Goal: Navigation & Orientation: Find specific page/section

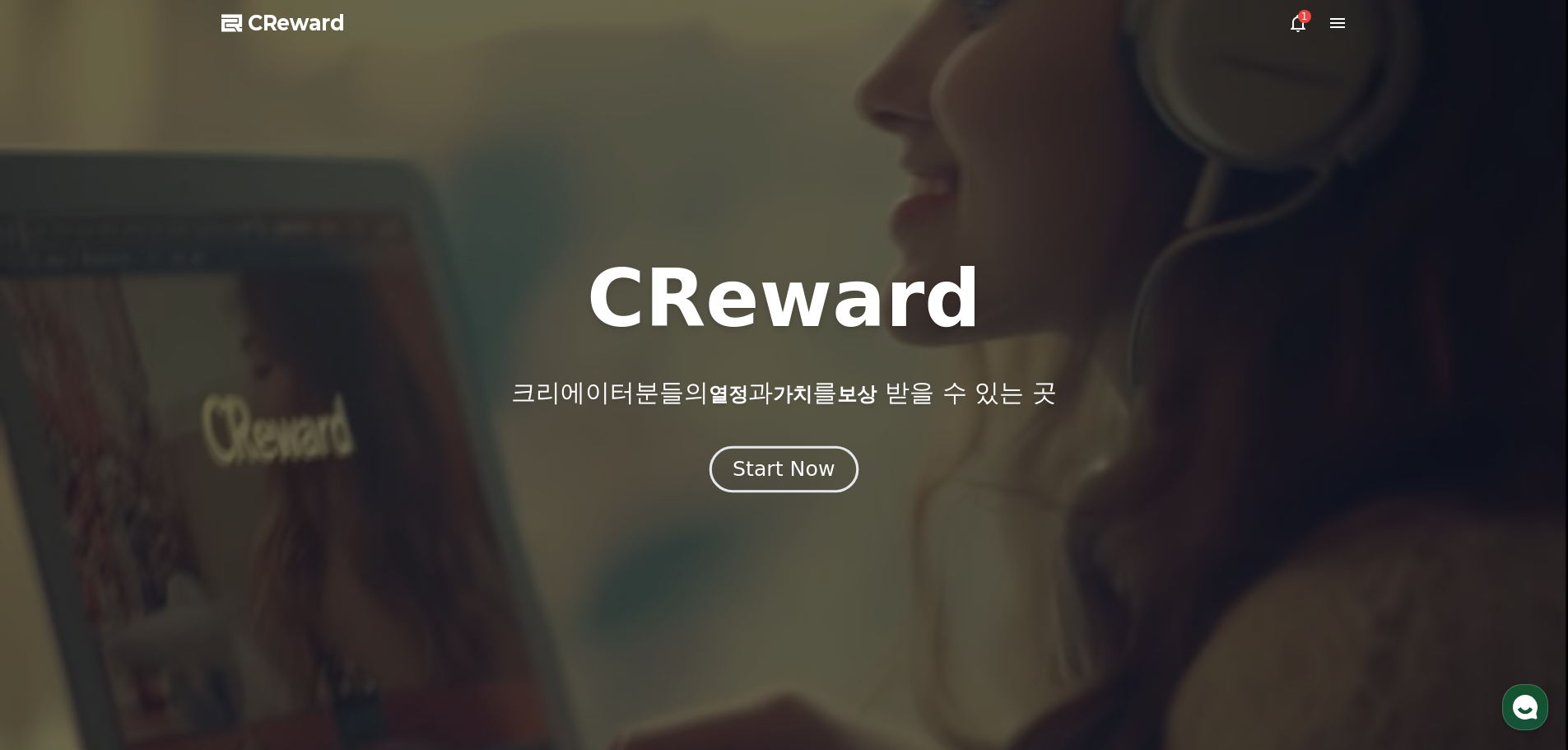
click at [778, 476] on div "Start Now" at bounding box center [784, 469] width 102 height 28
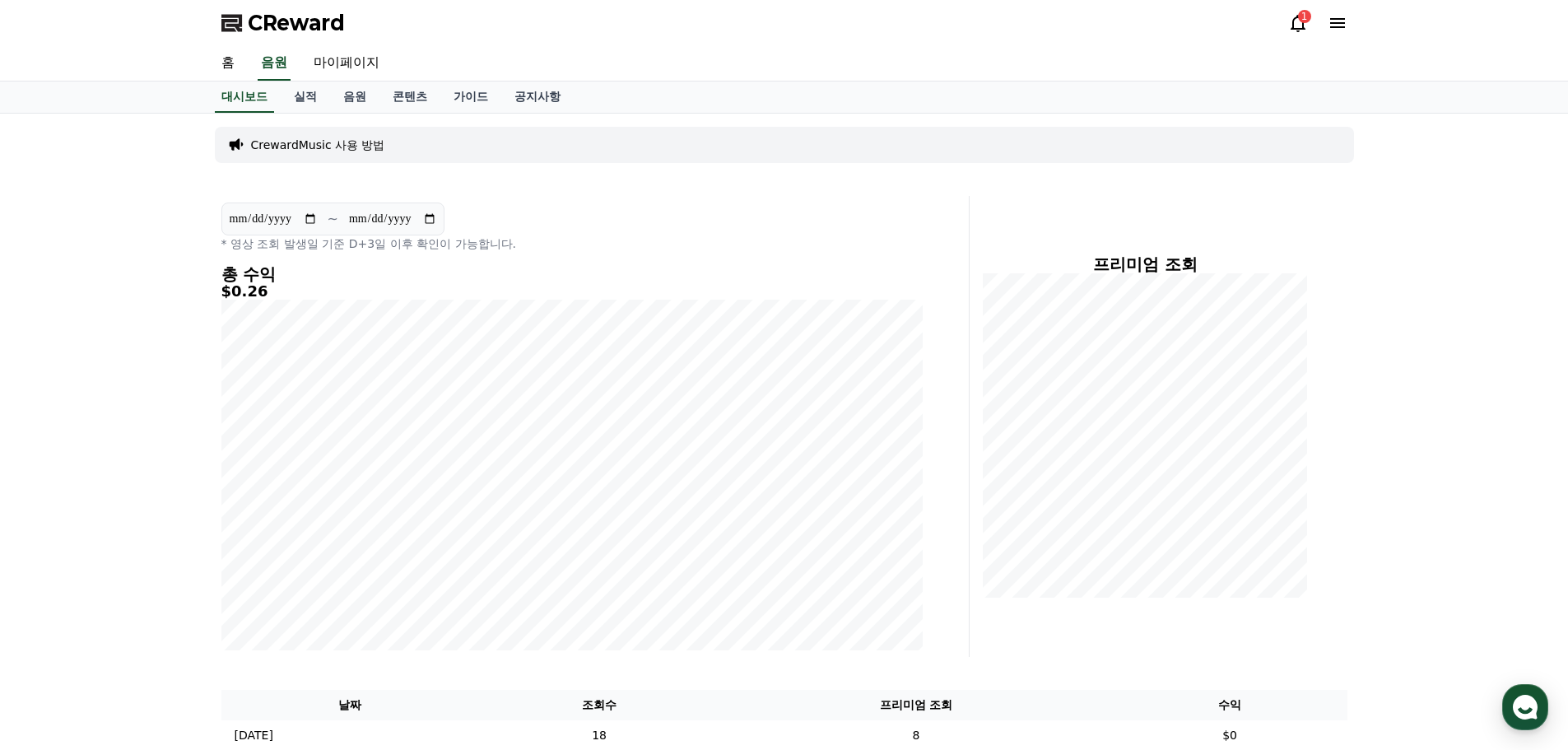
click at [1292, 23] on icon at bounding box center [1298, 24] width 20 height 20
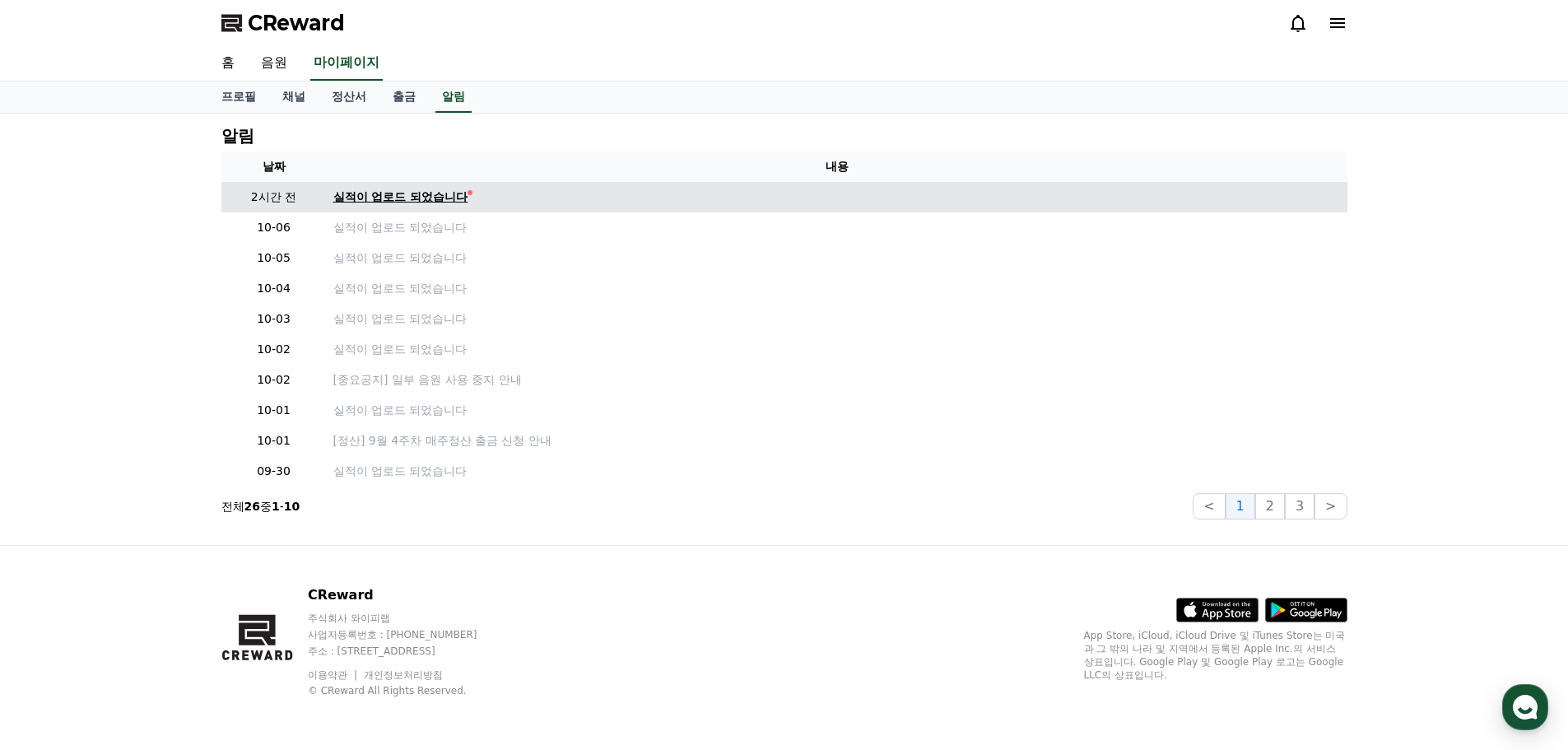
click at [403, 199] on div "실적이 업로드 되었습니다" at bounding box center [400, 197] width 135 height 17
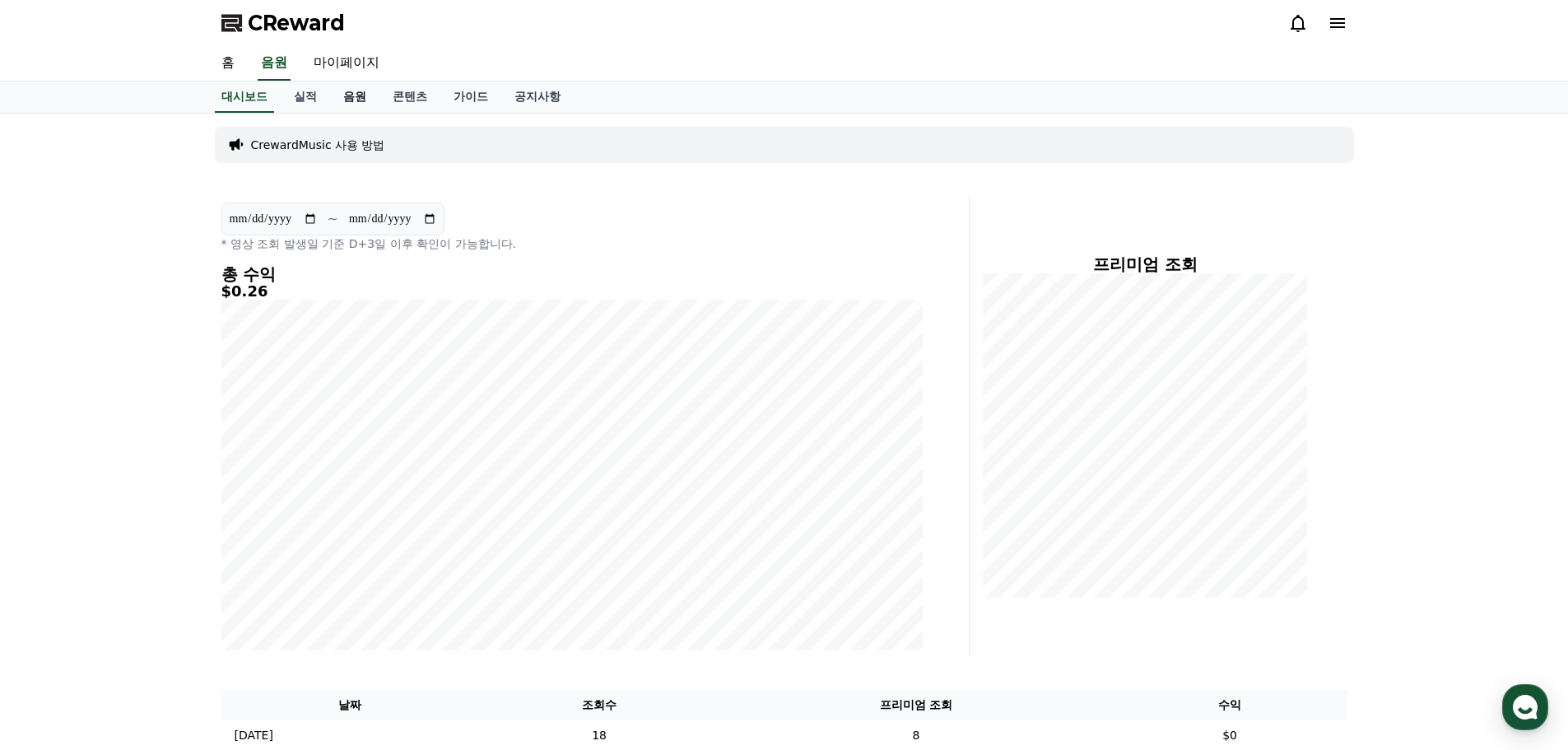
click at [362, 93] on link "음원" at bounding box center [355, 97] width 49 height 31
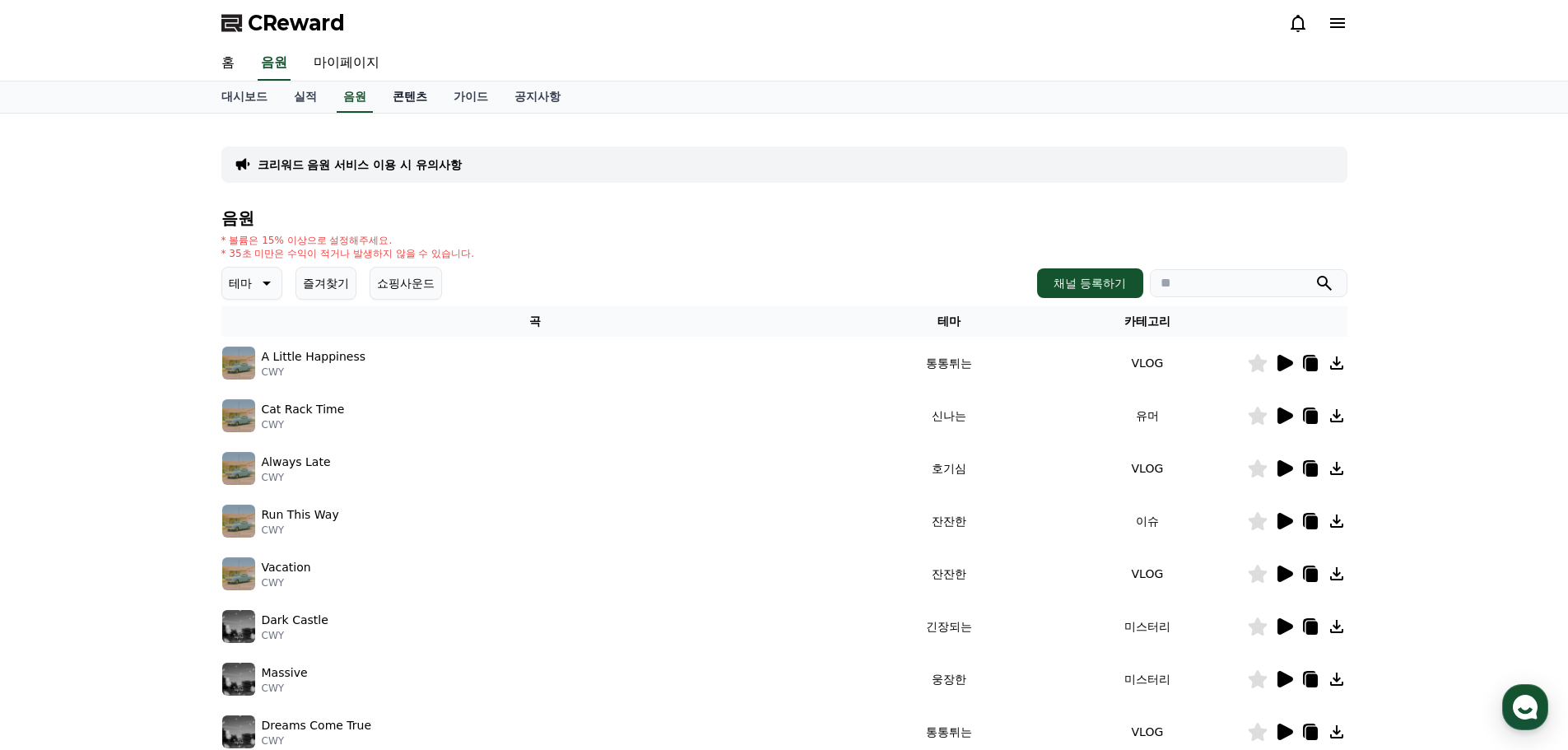
click at [409, 97] on link "콘텐츠" at bounding box center [409, 97] width 61 height 31
